Goal: Information Seeking & Learning: Find contact information

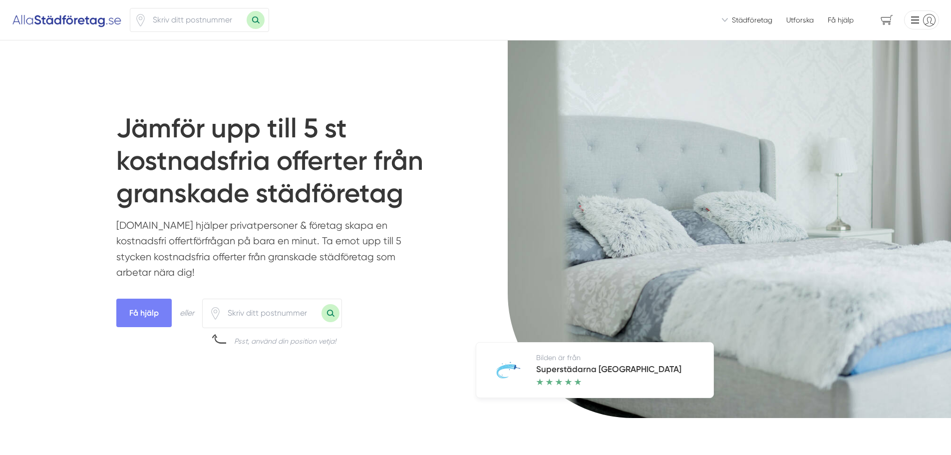
click at [191, 21] on input "number" at bounding box center [197, 19] width 100 height 23
click at [747, 18] on span "Städföretag" at bounding box center [751, 20] width 40 height 10
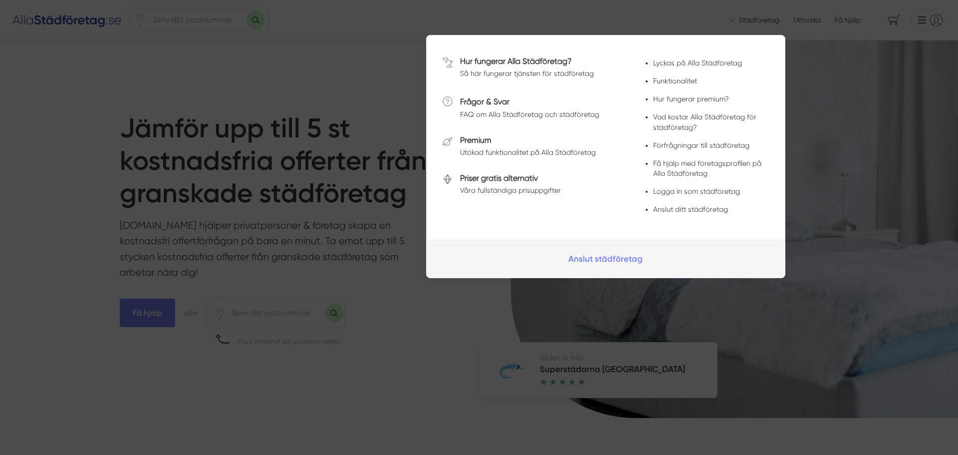
click at [901, 229] on div at bounding box center [479, 227] width 958 height 455
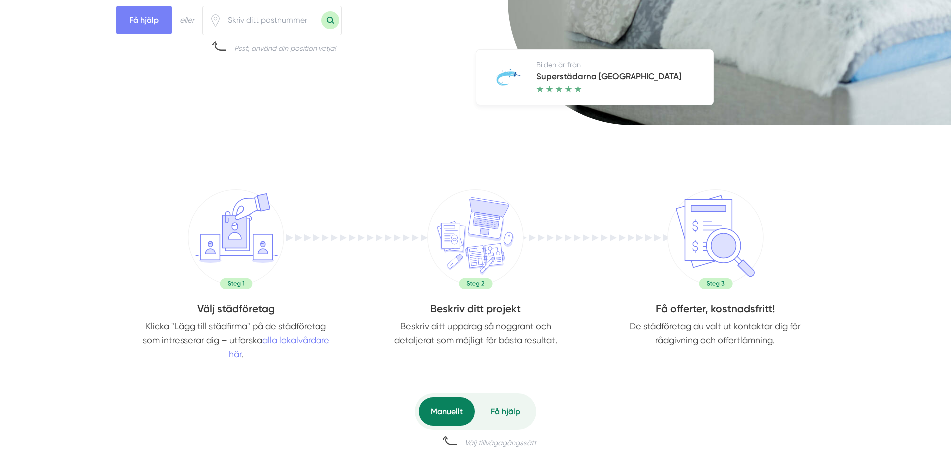
scroll to position [399, 0]
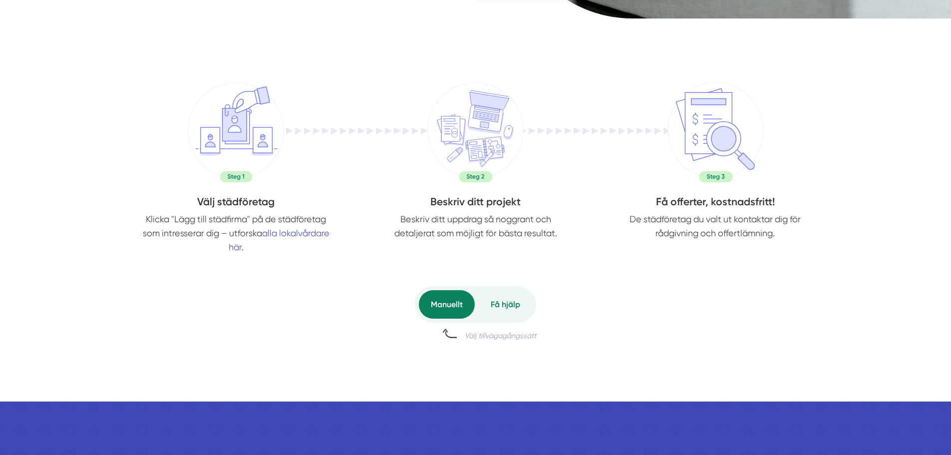
click at [310, 232] on link "alla lokalvårdare här" at bounding box center [279, 240] width 101 height 24
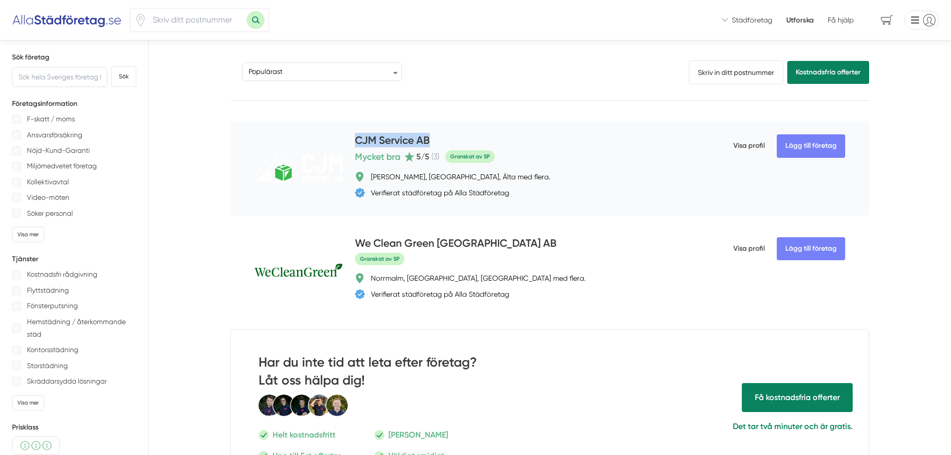
drag, startPoint x: 442, startPoint y: 140, endPoint x: 355, endPoint y: 141, distance: 86.8
click at [355, 141] on div "CJM Service AB" at bounding box center [525, 141] width 340 height 16
copy h4 "CJM Service AB"
click at [46, 79] on input "text" at bounding box center [59, 77] width 95 height 20
type input "Skåne"
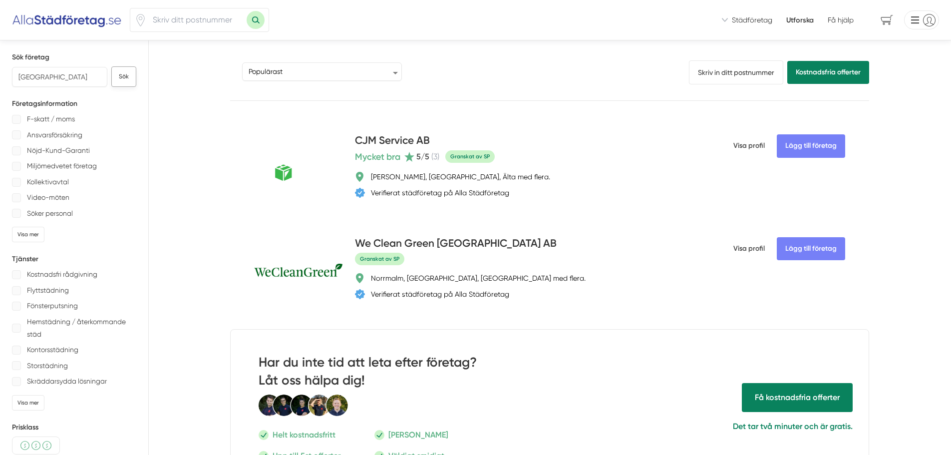
click at [126, 77] on button "Sök" at bounding box center [123, 76] width 25 height 20
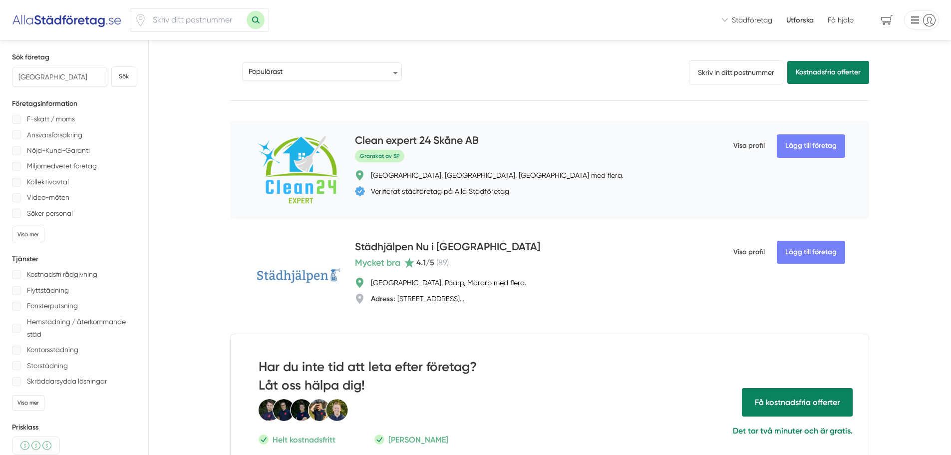
click at [425, 139] on h4 "Clean expert 24 Skåne AB" at bounding box center [417, 141] width 124 height 16
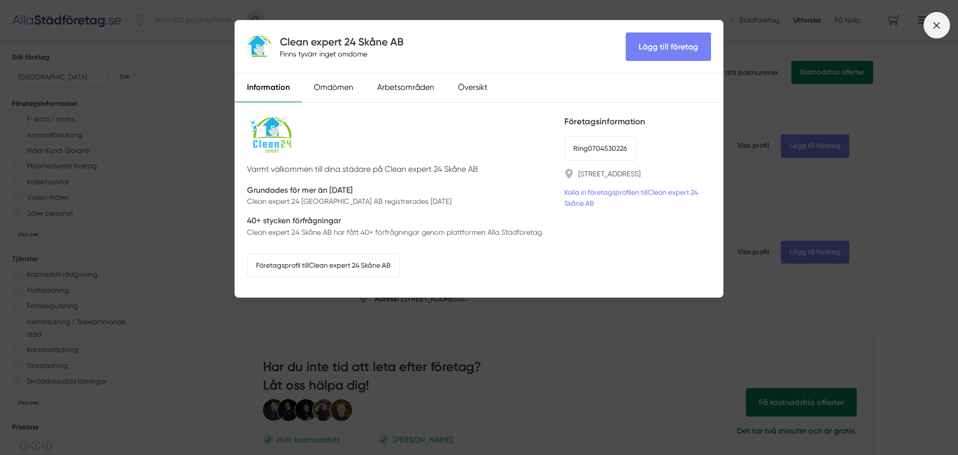
click at [933, 26] on icon at bounding box center [936, 25] width 11 height 11
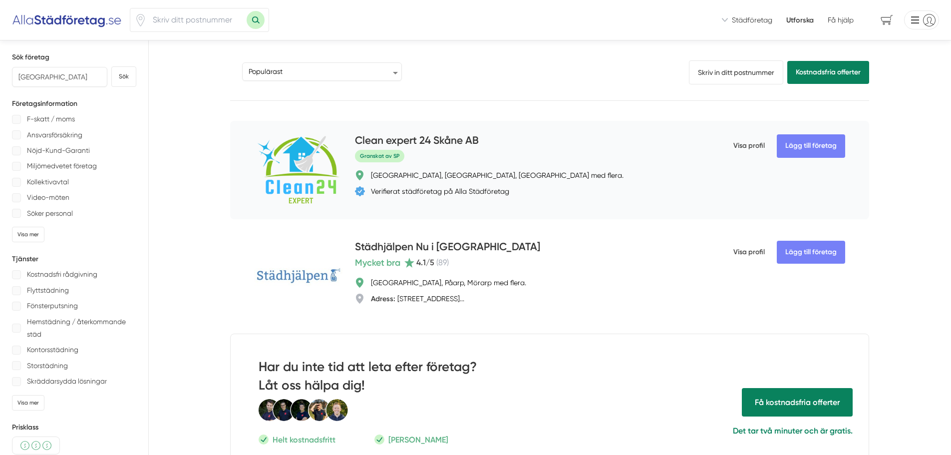
click at [751, 145] on span "Visa profil" at bounding box center [748, 146] width 31 height 26
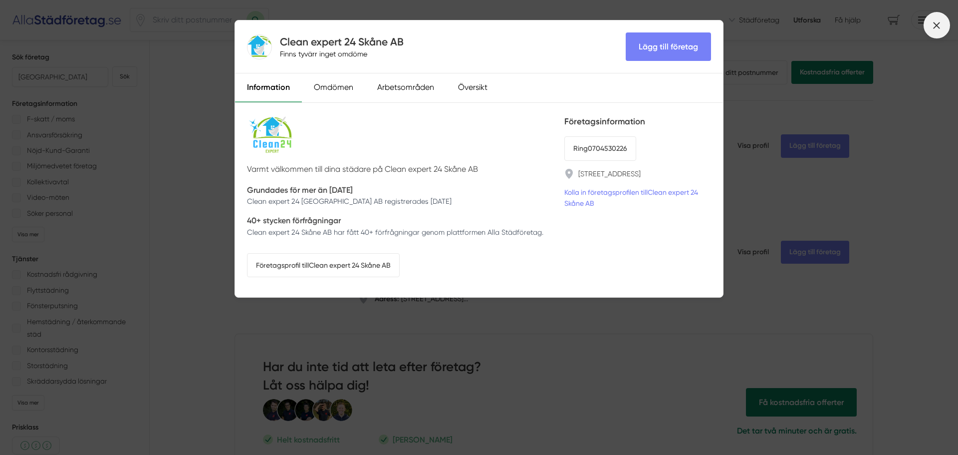
click at [938, 29] on icon at bounding box center [936, 25] width 11 height 11
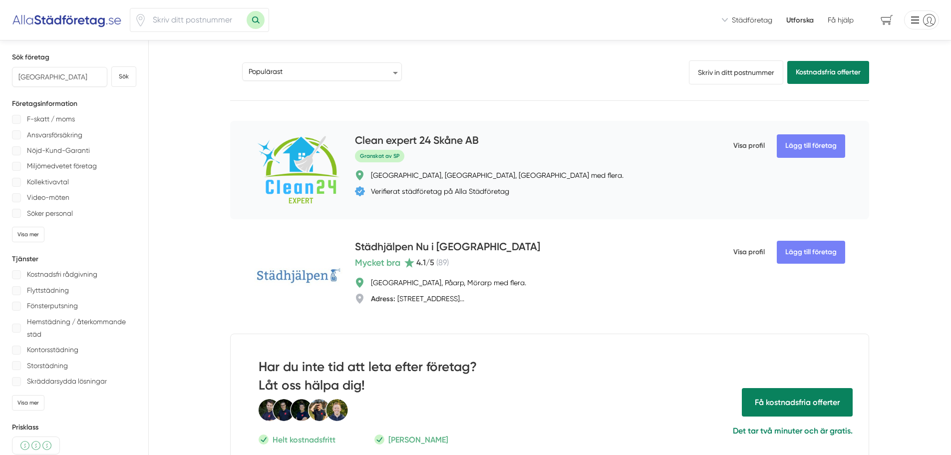
scroll to position [50, 0]
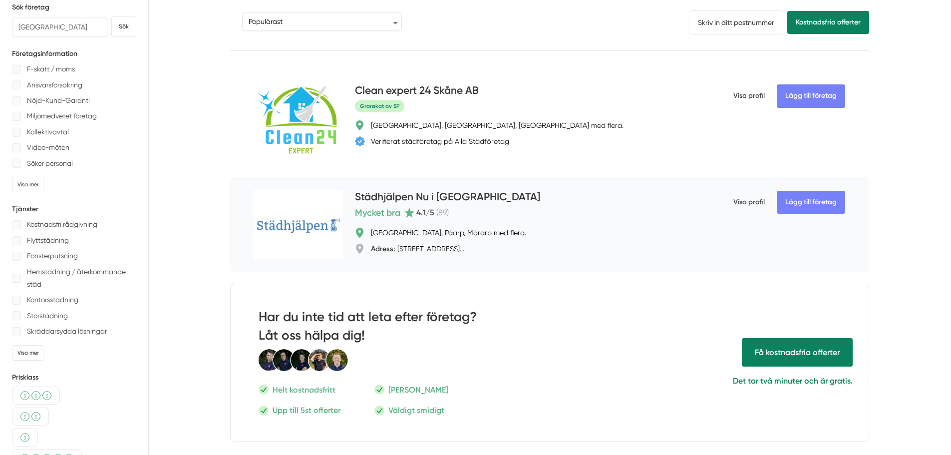
click at [739, 201] on span "Visa profil" at bounding box center [748, 202] width 31 height 26
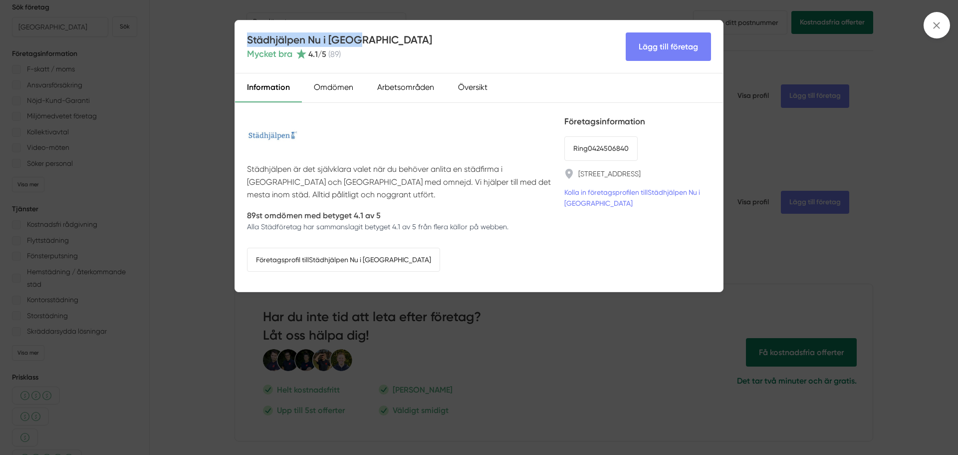
drag, startPoint x: 361, startPoint y: 40, endPoint x: 246, endPoint y: 38, distance: 114.3
click at [245, 38] on div "Städhjälpen Nu i Skåne Mycket bra 4.1 /5 ( 89 ) Lägg till företag" at bounding box center [479, 46] width 488 height 53
copy h4 "Städhjälpen Nu i Skåne"
click at [935, 28] on icon at bounding box center [936, 25] width 11 height 11
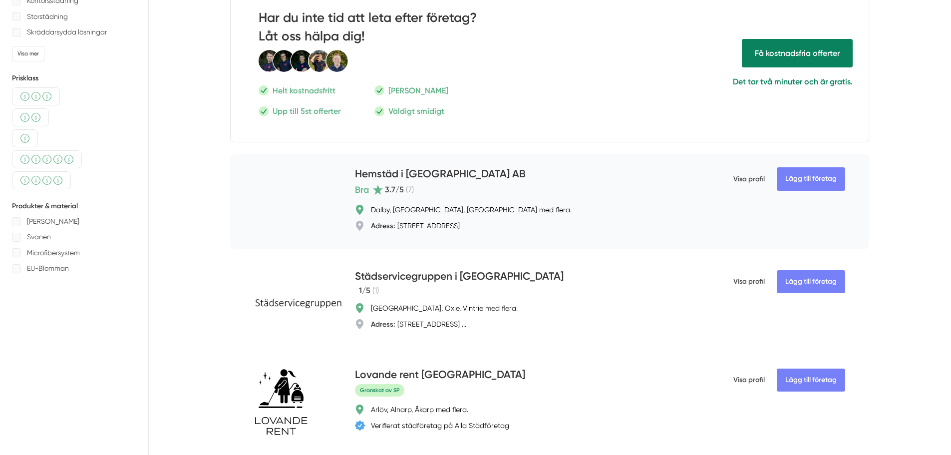
scroll to position [349, 0]
click at [743, 178] on span "Visa profil" at bounding box center [748, 179] width 31 height 26
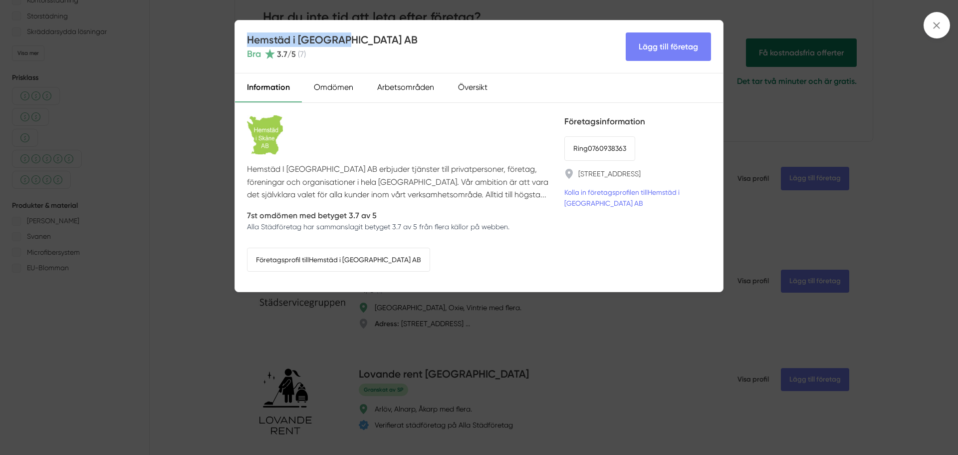
drag, startPoint x: 346, startPoint y: 40, endPoint x: 247, endPoint y: 40, distance: 98.8
click at [247, 40] on div "Hemstäd i Skåne AB Bra 3.7 /5 ( 7 ) Lägg till företag" at bounding box center [479, 46] width 488 height 53
copy h4 "Hemstäd i Skåne AB"
click at [938, 22] on icon at bounding box center [936, 25] width 11 height 11
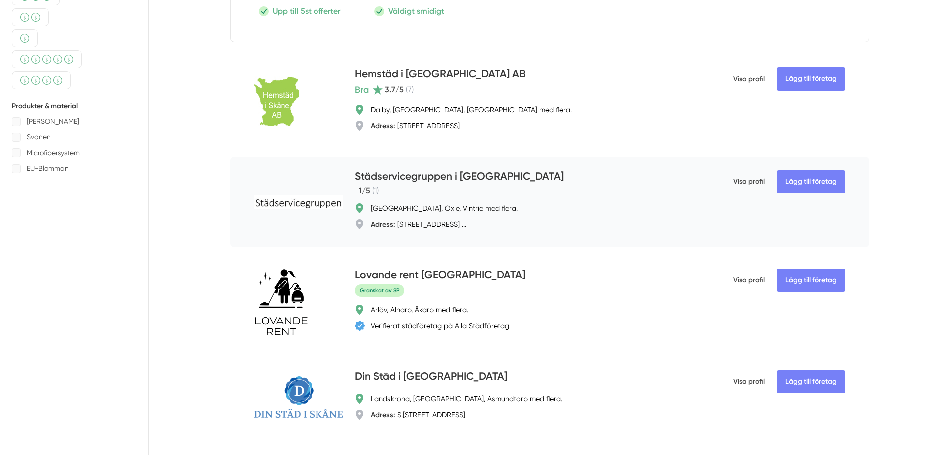
scroll to position [449, 0]
click at [748, 182] on span "Visa profil" at bounding box center [748, 181] width 31 height 26
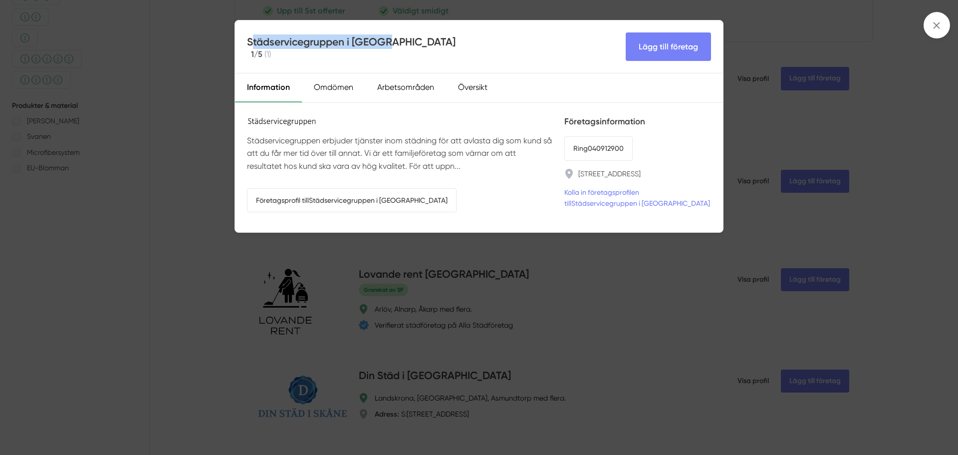
drag, startPoint x: 384, startPoint y: 42, endPoint x: 248, endPoint y: 35, distance: 135.9
click at [248, 35] on div "Städservicegruppen i Skåne 1 /5 ( 1 ) Lägg till företag" at bounding box center [479, 46] width 488 height 53
copy h4 "Städservicegruppen i Skåne"
click at [937, 27] on icon at bounding box center [936, 25] width 11 height 11
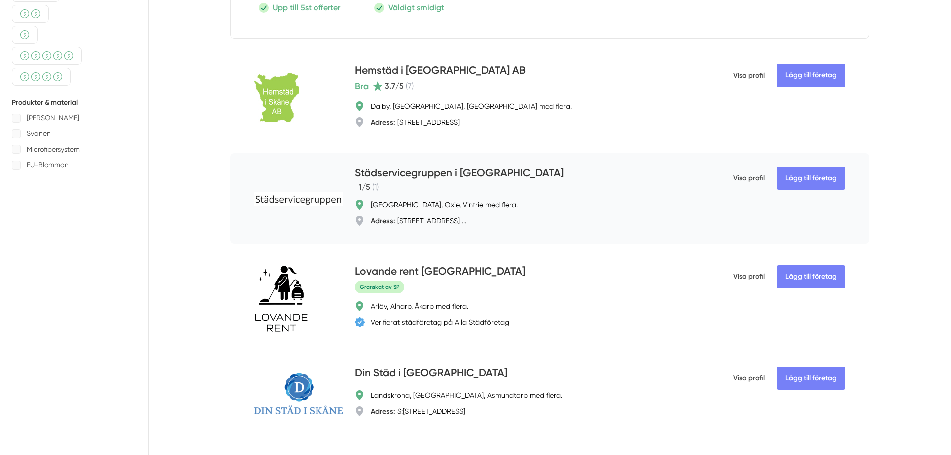
scroll to position [549, 0]
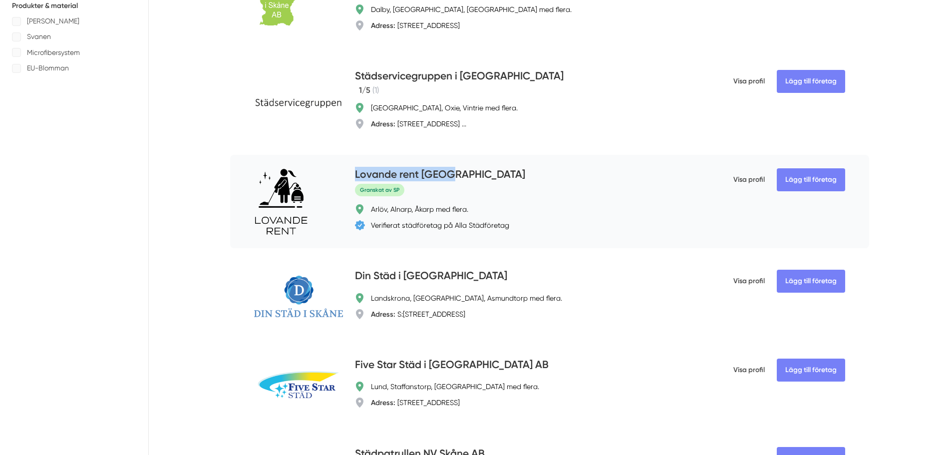
drag, startPoint x: 446, startPoint y: 174, endPoint x: 356, endPoint y: 172, distance: 89.3
click at [356, 172] on div "Lovande rent Skåne" at bounding box center [525, 175] width 340 height 16
copy h4 "Lovande rent Skåne"
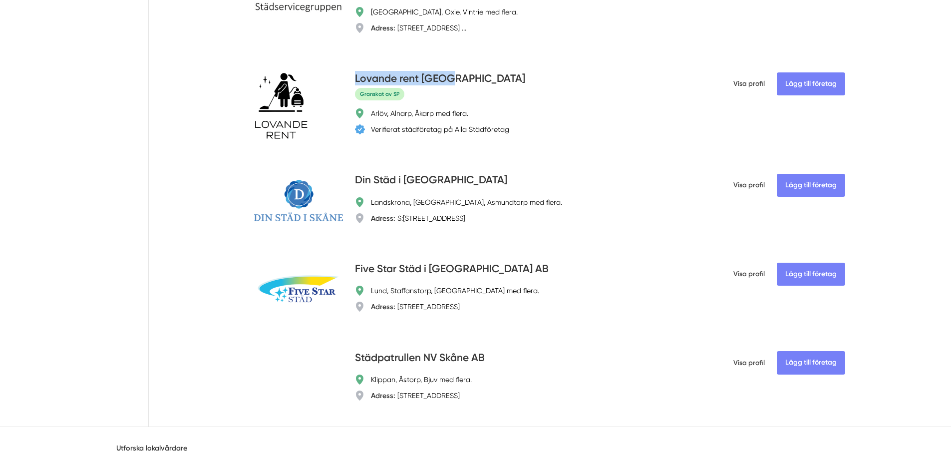
scroll to position [649, 0]
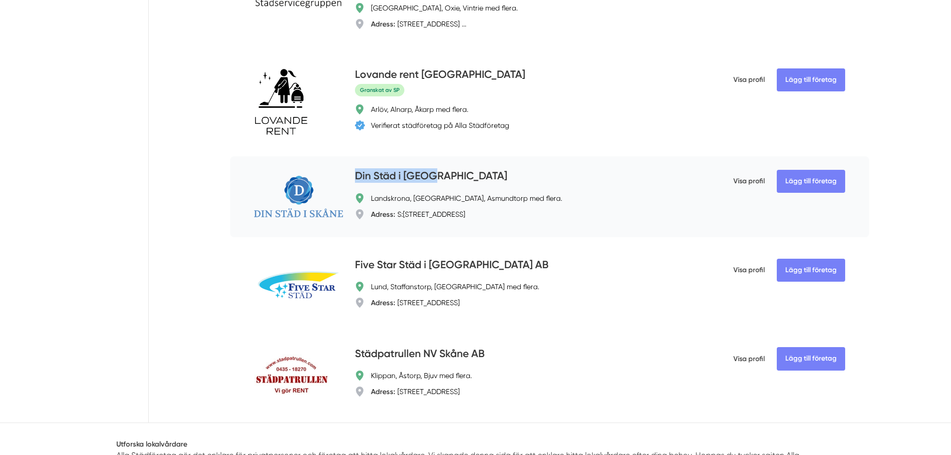
drag, startPoint x: 434, startPoint y: 175, endPoint x: 362, endPoint y: 173, distance: 71.4
click at [351, 173] on div "Lägg till företag Din Städ i Skåne Landskrona, Härslöv, Asmundtorp med flera. A…" at bounding box center [549, 196] width 639 height 81
copy h4 "Din Städ i Skåne"
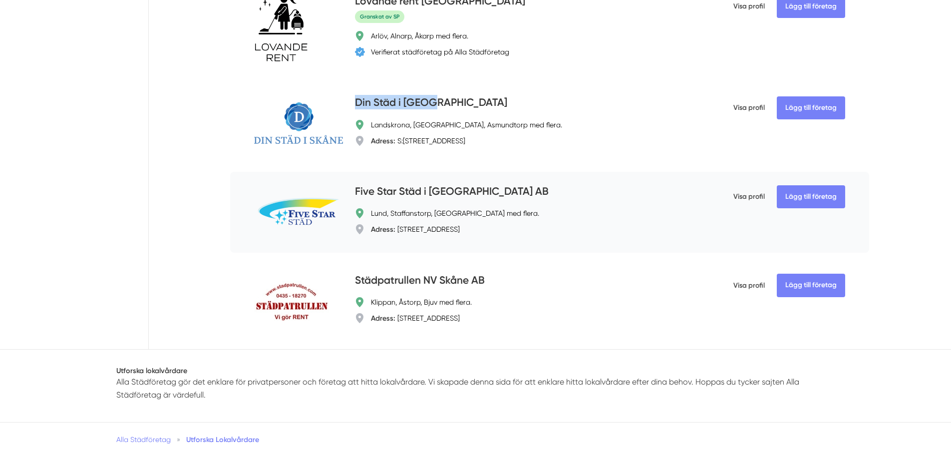
scroll to position [748, 0]
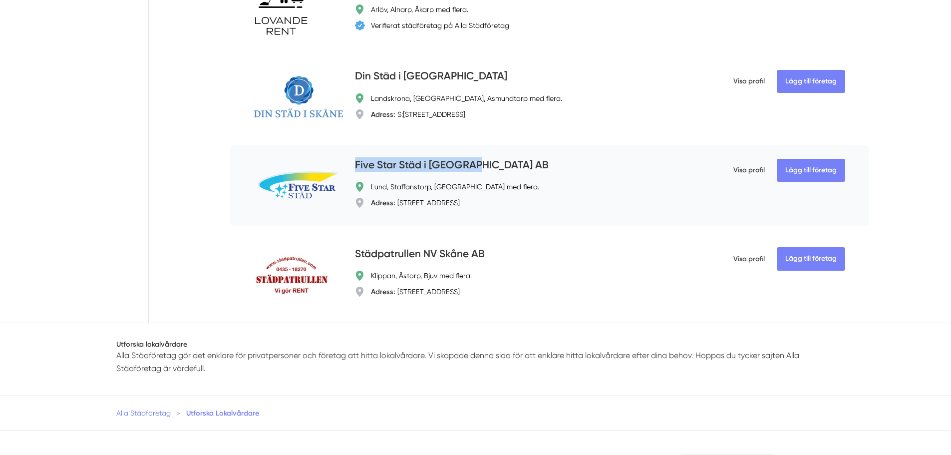
drag, startPoint x: 468, startPoint y: 165, endPoint x: 354, endPoint y: 166, distance: 113.3
click at [355, 166] on h4 "Five Star Städ i Skåne AB" at bounding box center [452, 165] width 194 height 16
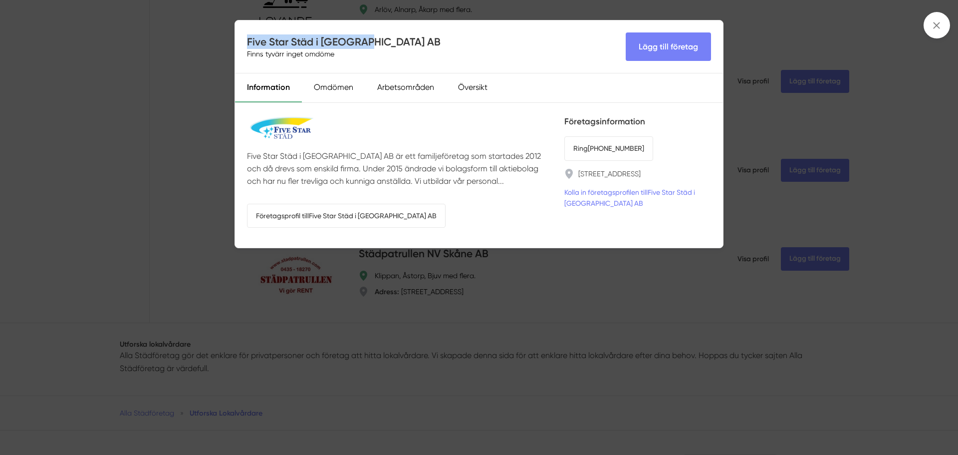
drag, startPoint x: 336, startPoint y: 44, endPoint x: 247, endPoint y: 44, distance: 88.8
click at [247, 44] on h4 "Five Star Städ i Skåne AB" at bounding box center [344, 41] width 194 height 14
copy h4 "Five Star Städ i Skåne AB"
click at [930, 26] on span at bounding box center [937, 25] width 26 height 26
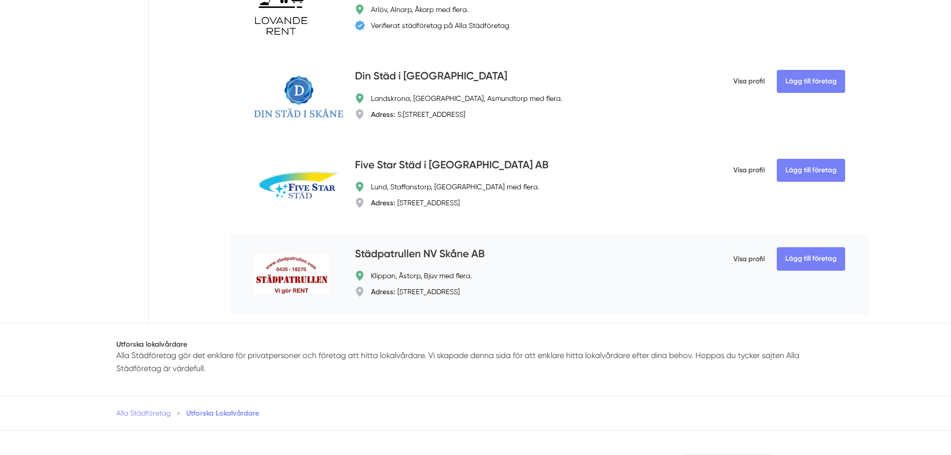
click at [471, 253] on h4 "Städpatrullen NV Skåne AB" at bounding box center [420, 254] width 130 height 16
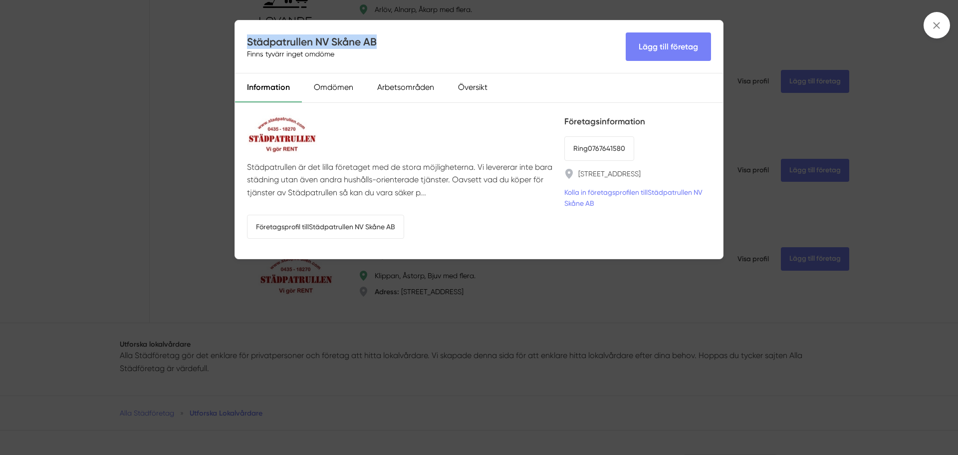
drag, startPoint x: 346, startPoint y: 42, endPoint x: 245, endPoint y: 42, distance: 100.8
click at [245, 42] on div "Städpatrullen NV Skåne AB Finns tyvärr inget omdöme Lägg till företag" at bounding box center [479, 46] width 488 height 53
copy h4 "Städpatrullen NV Skåne AB"
click at [945, 29] on span at bounding box center [937, 25] width 26 height 26
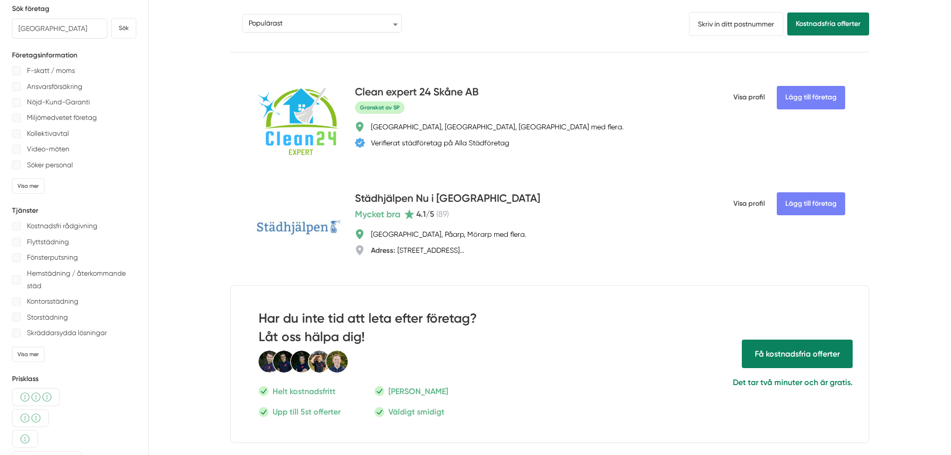
scroll to position [0, 0]
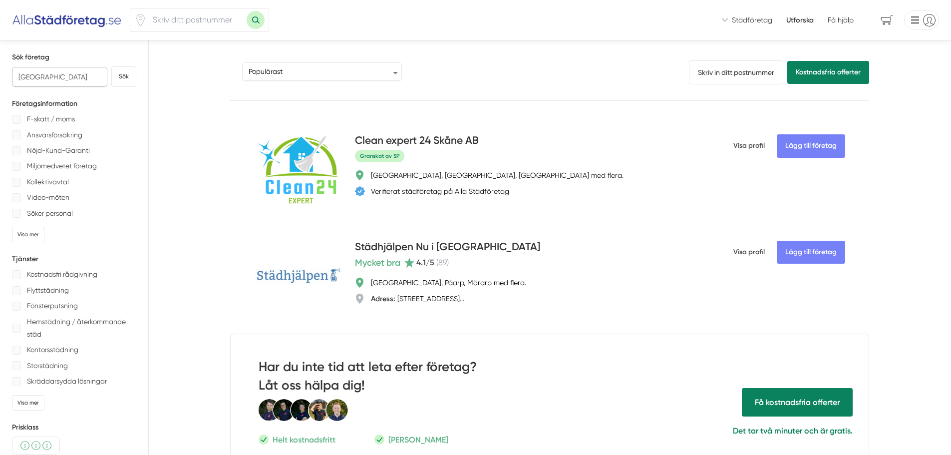
click at [64, 78] on input "Skåne" at bounding box center [59, 77] width 95 height 20
